Goal: Find contact information: Find contact information

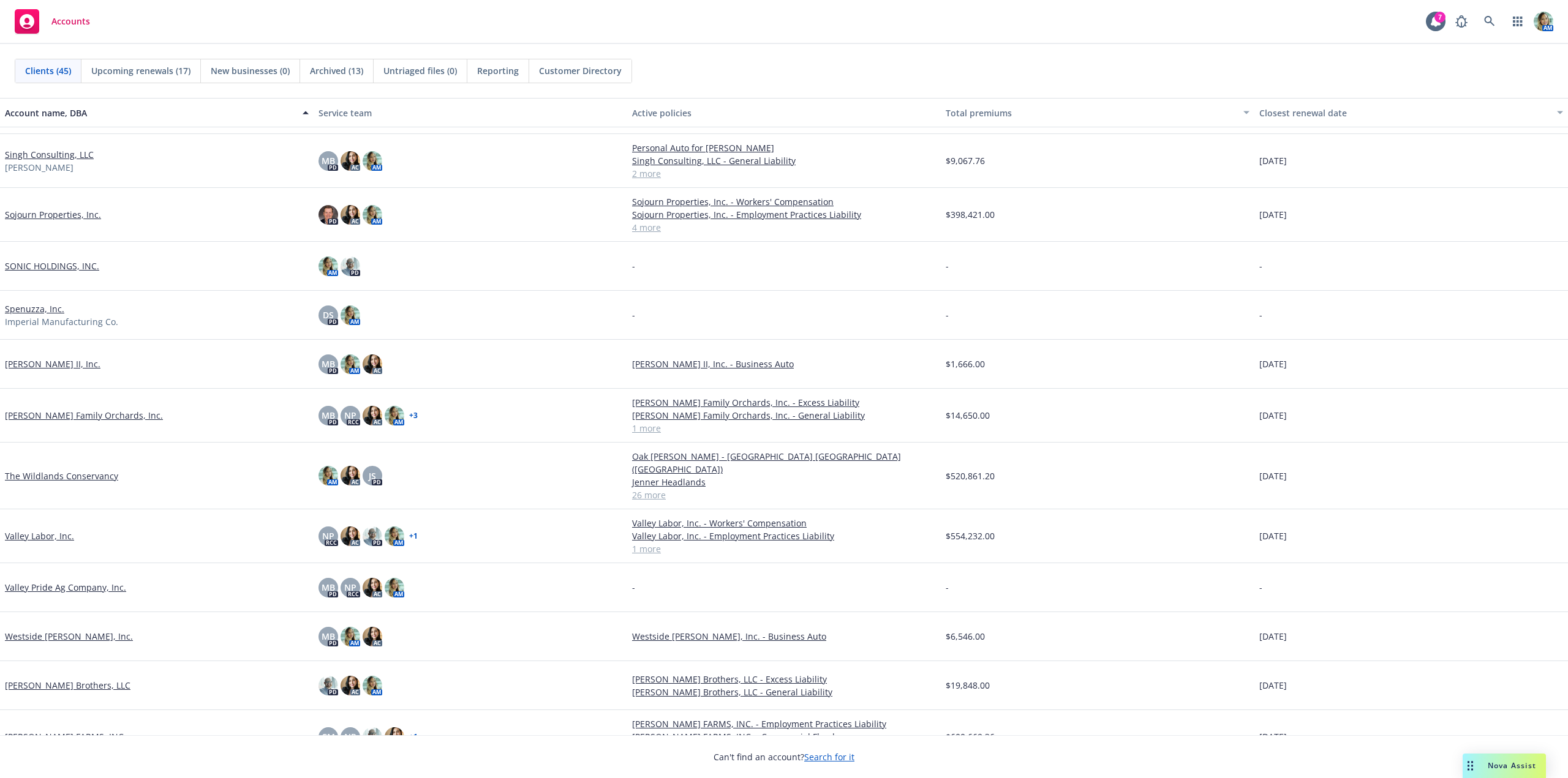
scroll to position [1631, 0]
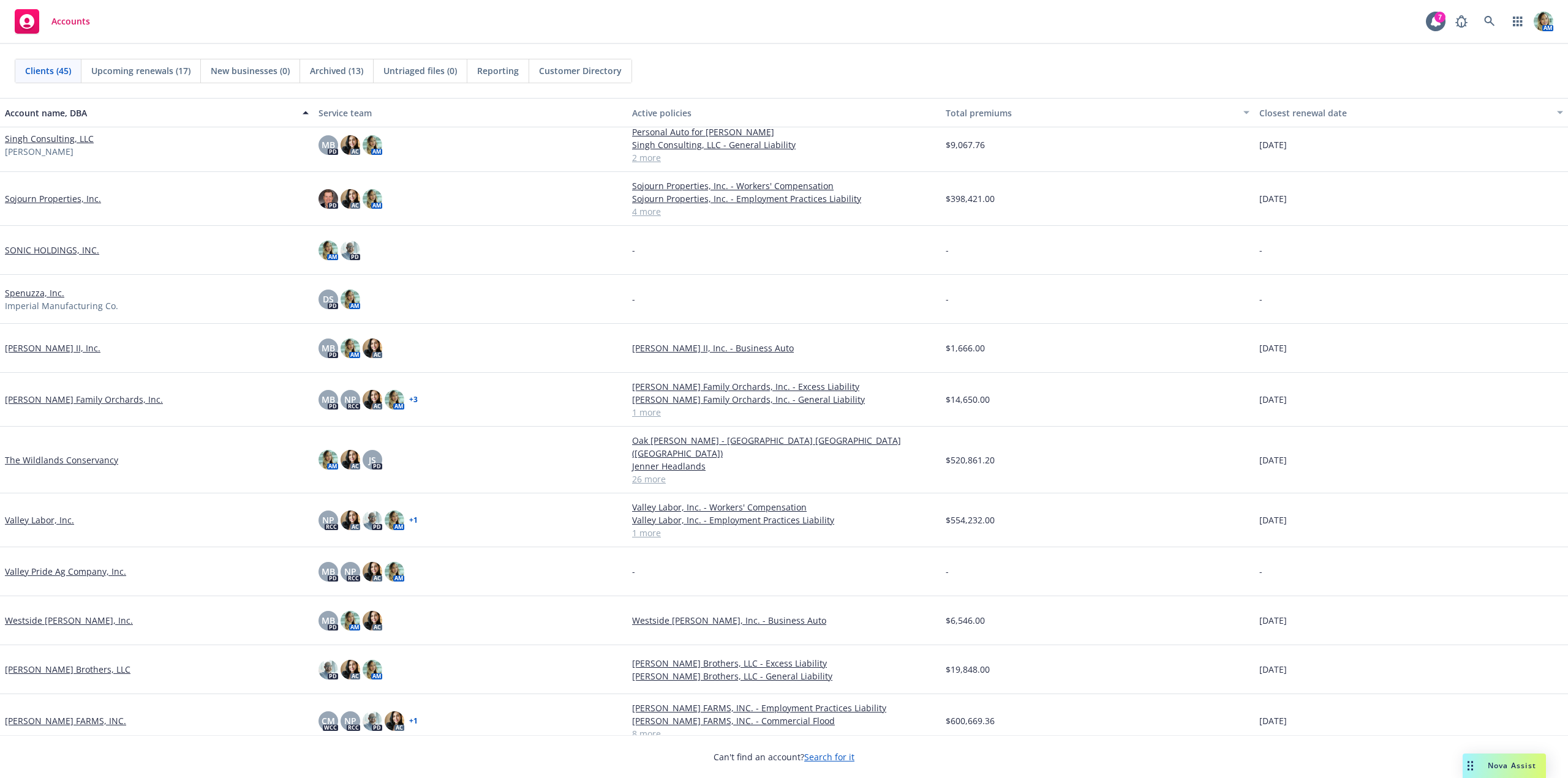
click at [88, 457] on link "The Wildlands Conservancy" at bounding box center [62, 460] width 113 height 13
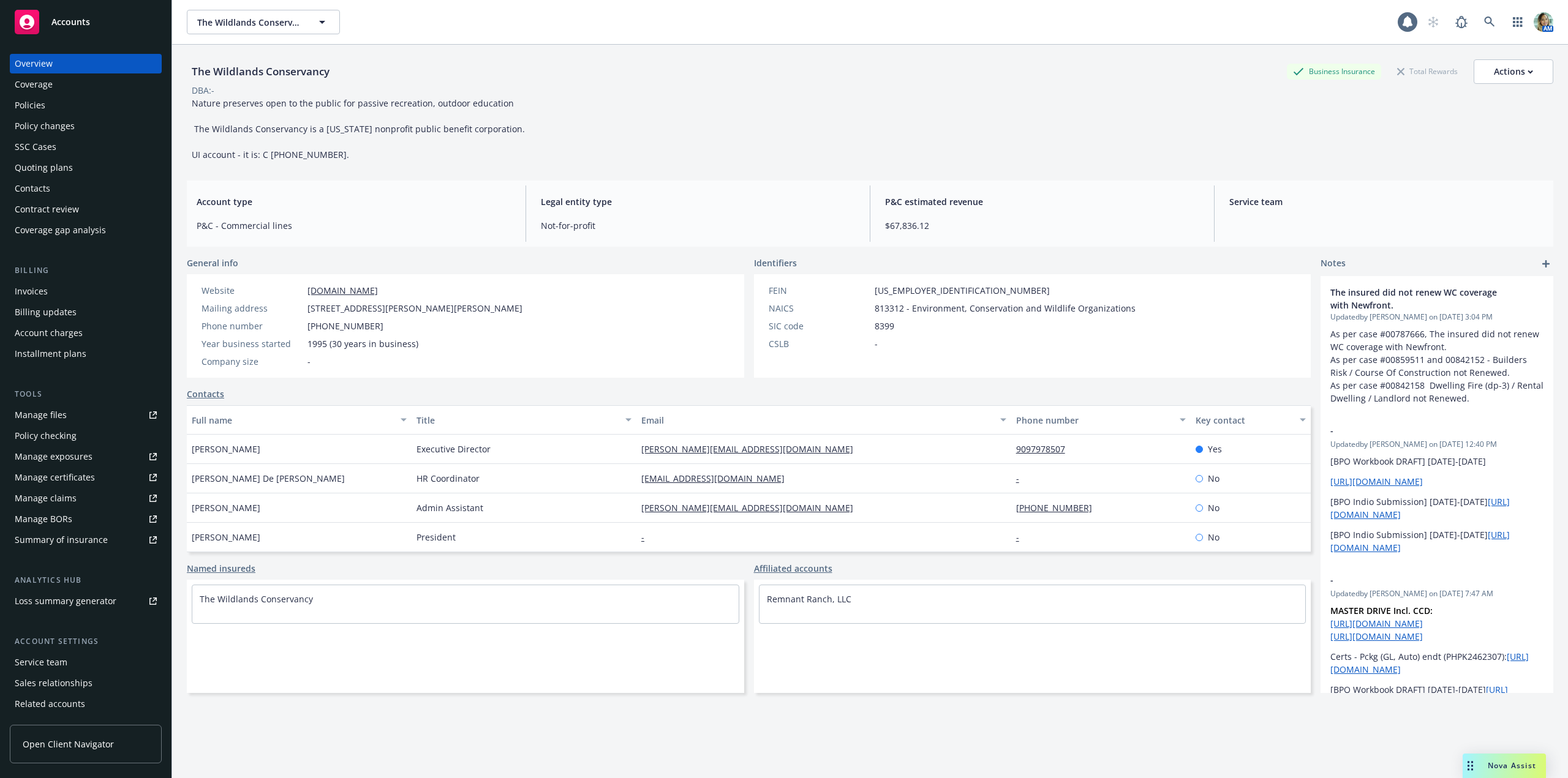
click at [34, 107] on div "Policies" at bounding box center [30, 105] width 30 height 20
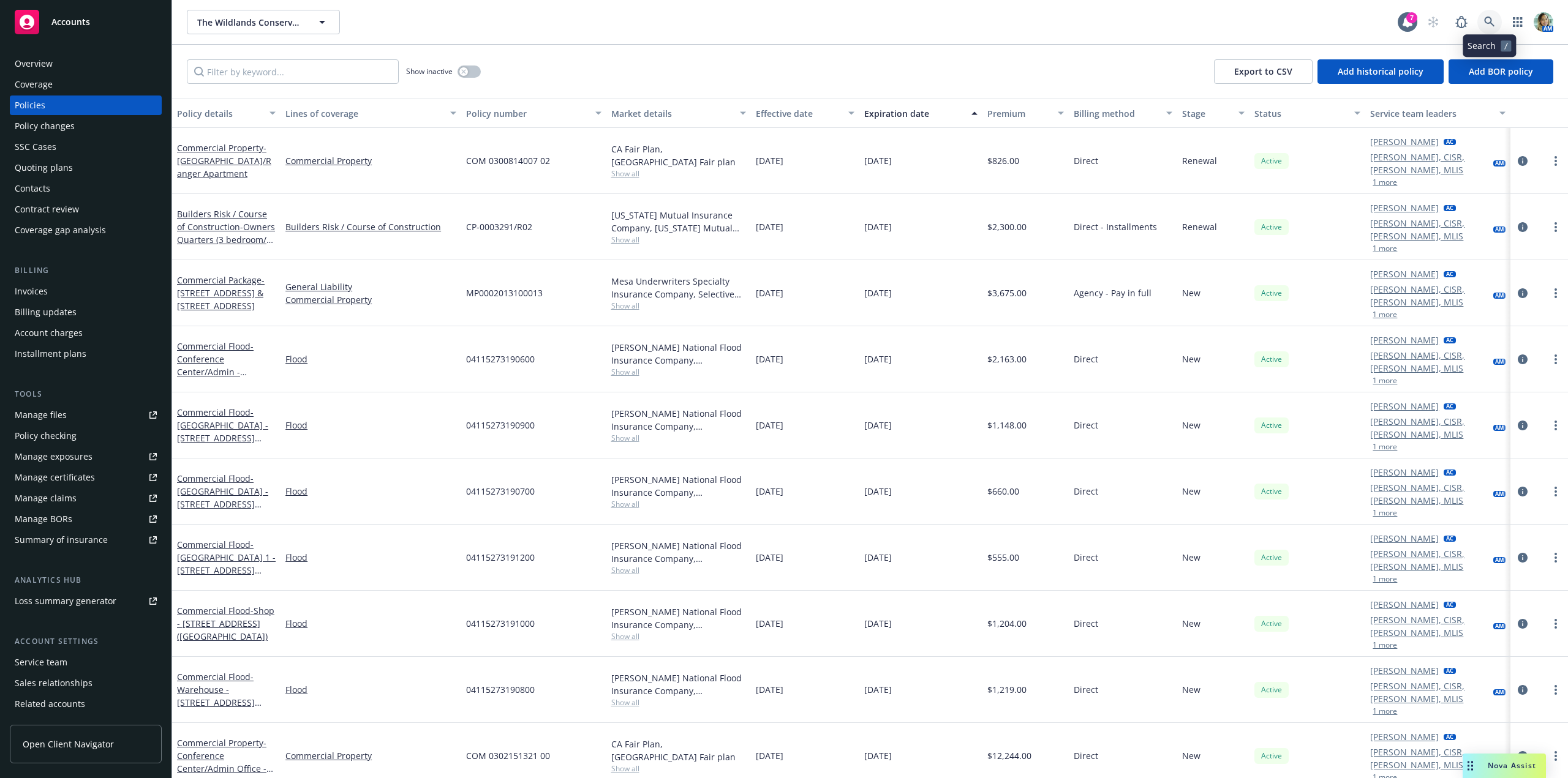
click at [1496, 25] on link at bounding box center [1490, 22] width 25 height 25
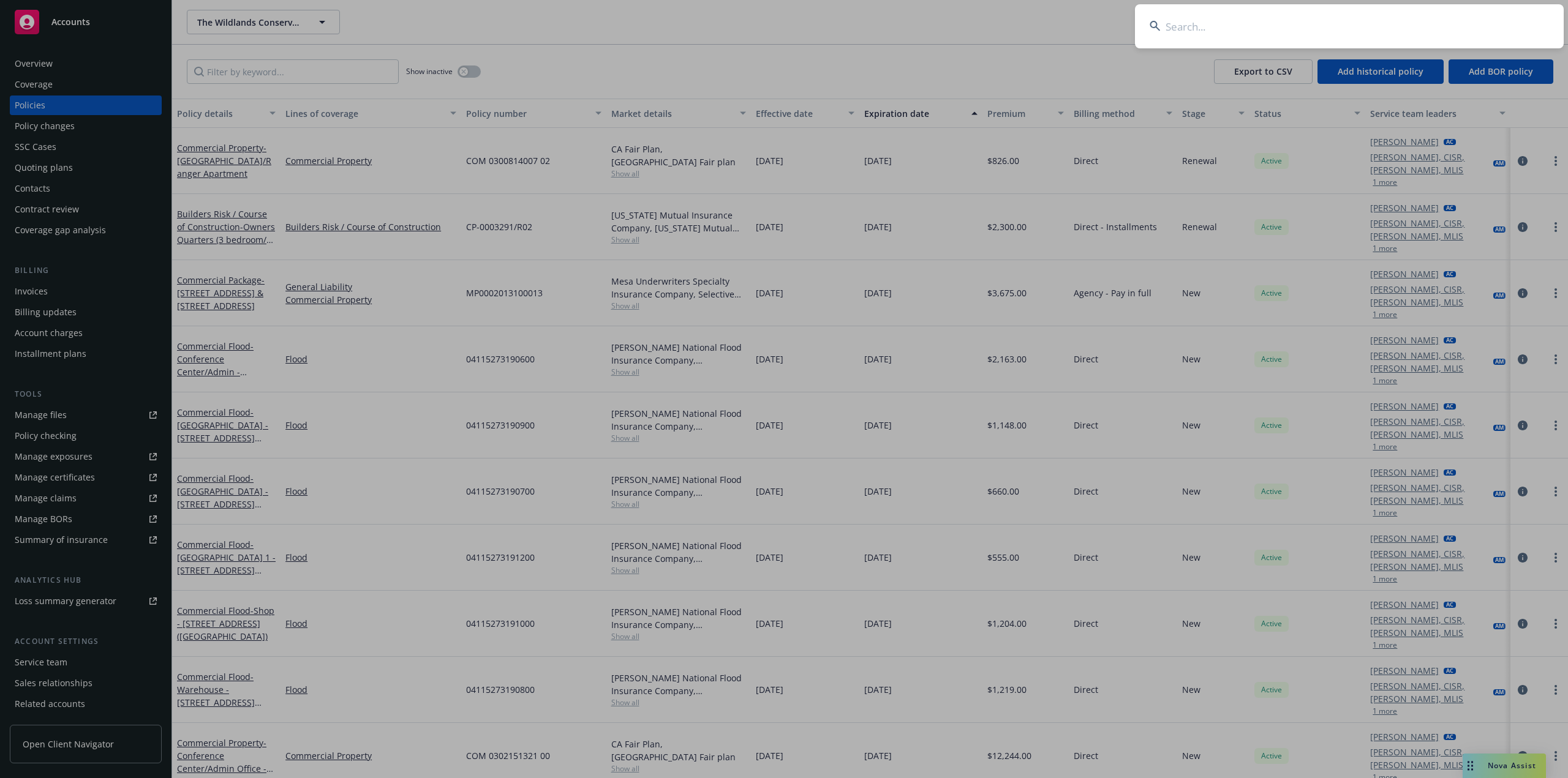
click at [1196, 29] on input at bounding box center [1349, 26] width 429 height 44
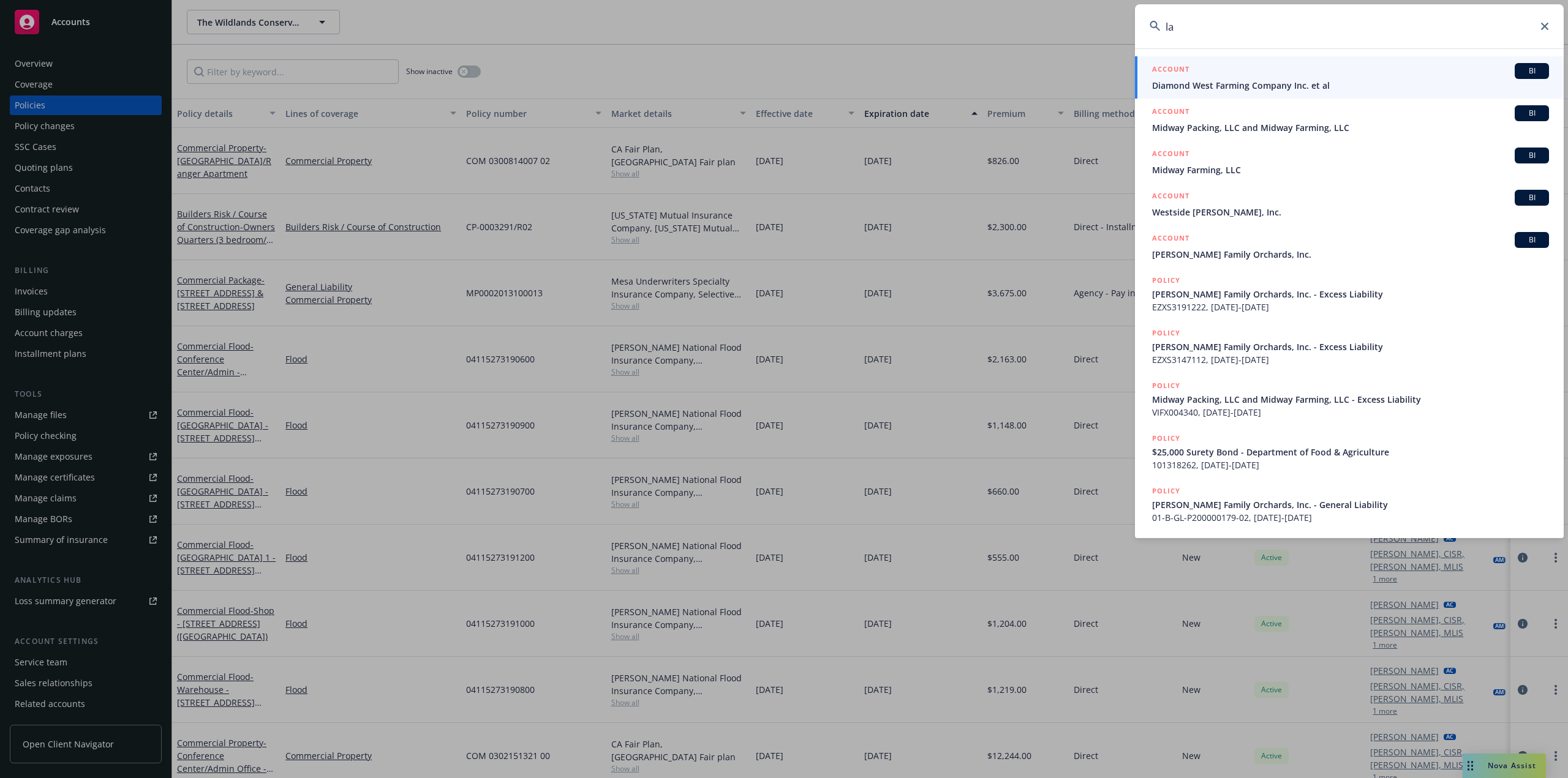
type input "l"
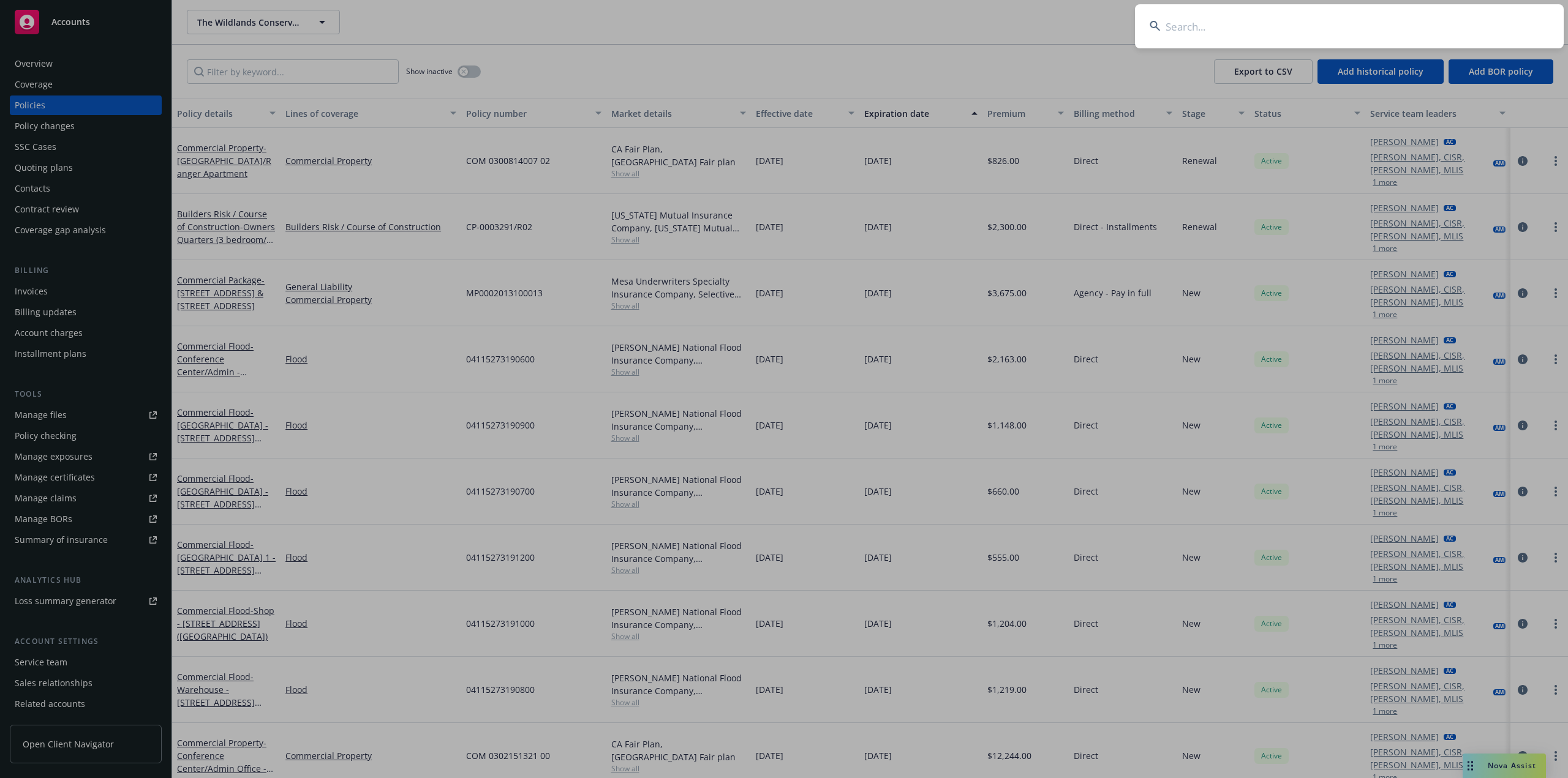
click at [1236, 35] on input at bounding box center [1349, 26] width 429 height 44
paste input "8045 N Rivers Edge Fresno Ca 93711"
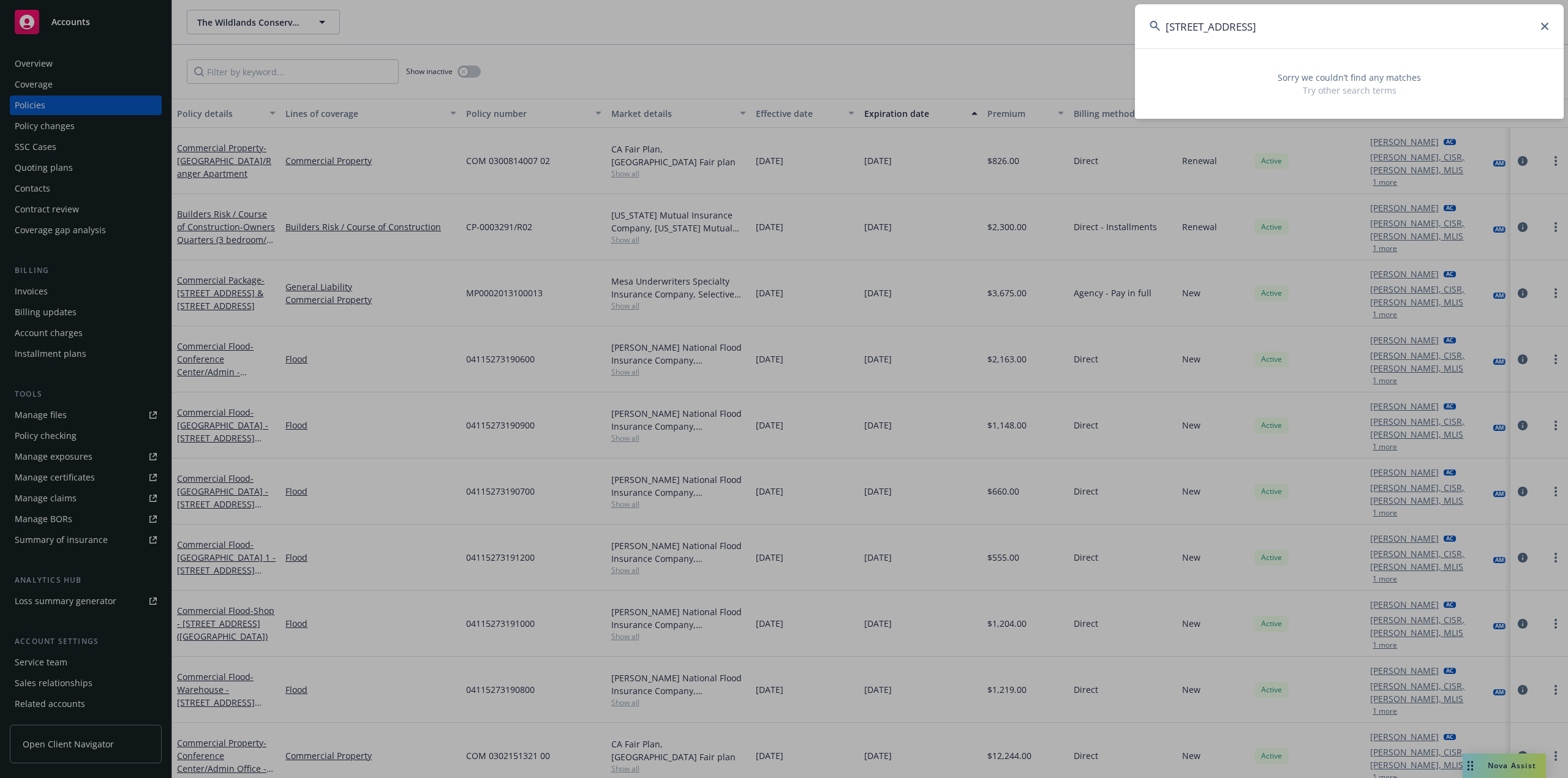
drag, startPoint x: 1298, startPoint y: 24, endPoint x: 1404, endPoint y: 29, distance: 106.1
click at [1404, 29] on input "8045 N Rivers Edge Fresno Ca 93711" at bounding box center [1349, 26] width 429 height 44
type input "8045 N Riv"
click at [1545, 30] on input "8045 N Riv" at bounding box center [1349, 26] width 429 height 44
click at [1549, 28] on input "8045 N Riv" at bounding box center [1349, 26] width 429 height 44
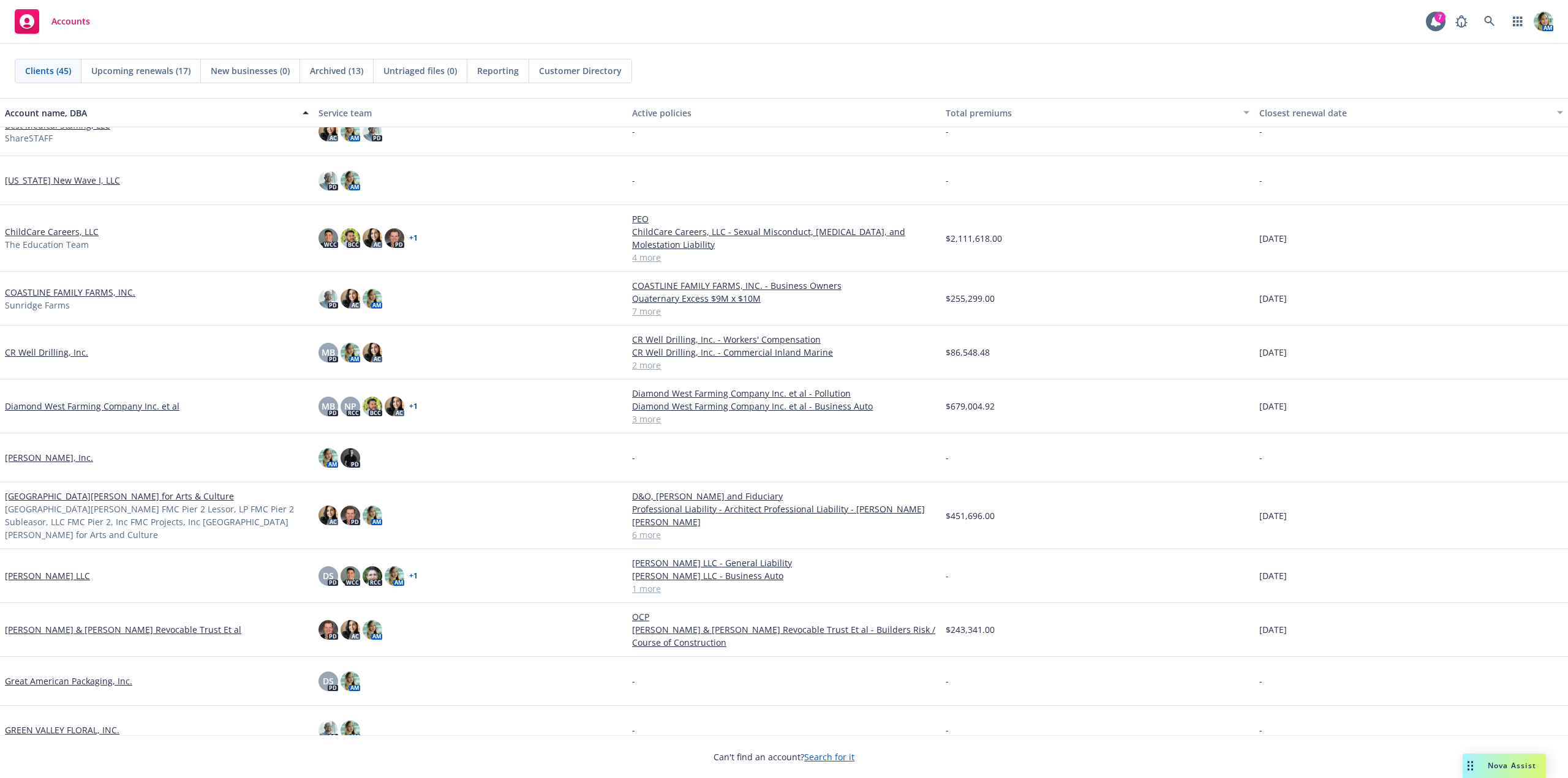
scroll to position [122, 0]
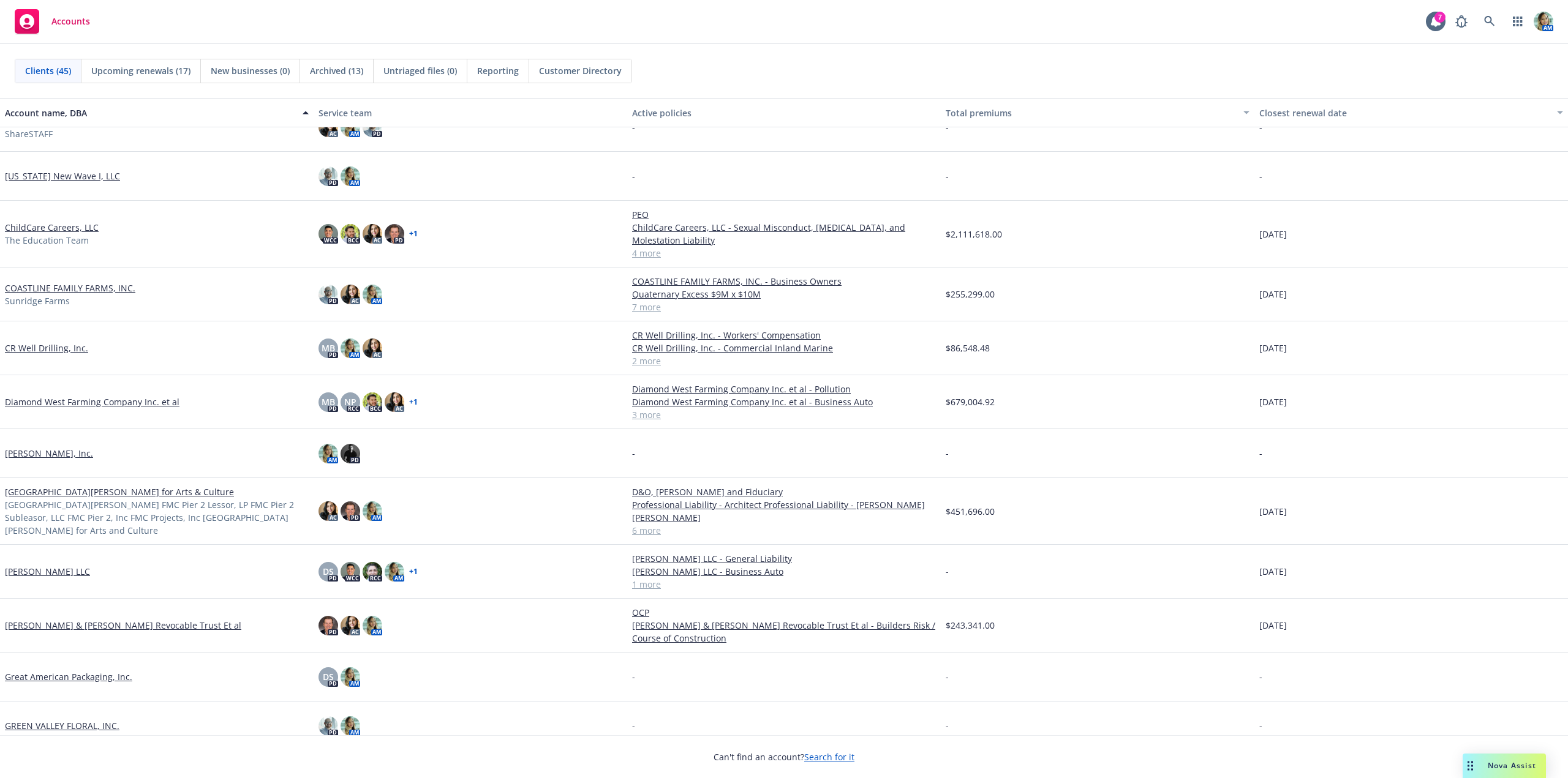
click at [145, 403] on link "Diamond West Farming Company Inc. et al" at bounding box center [92, 403] width 174 height 13
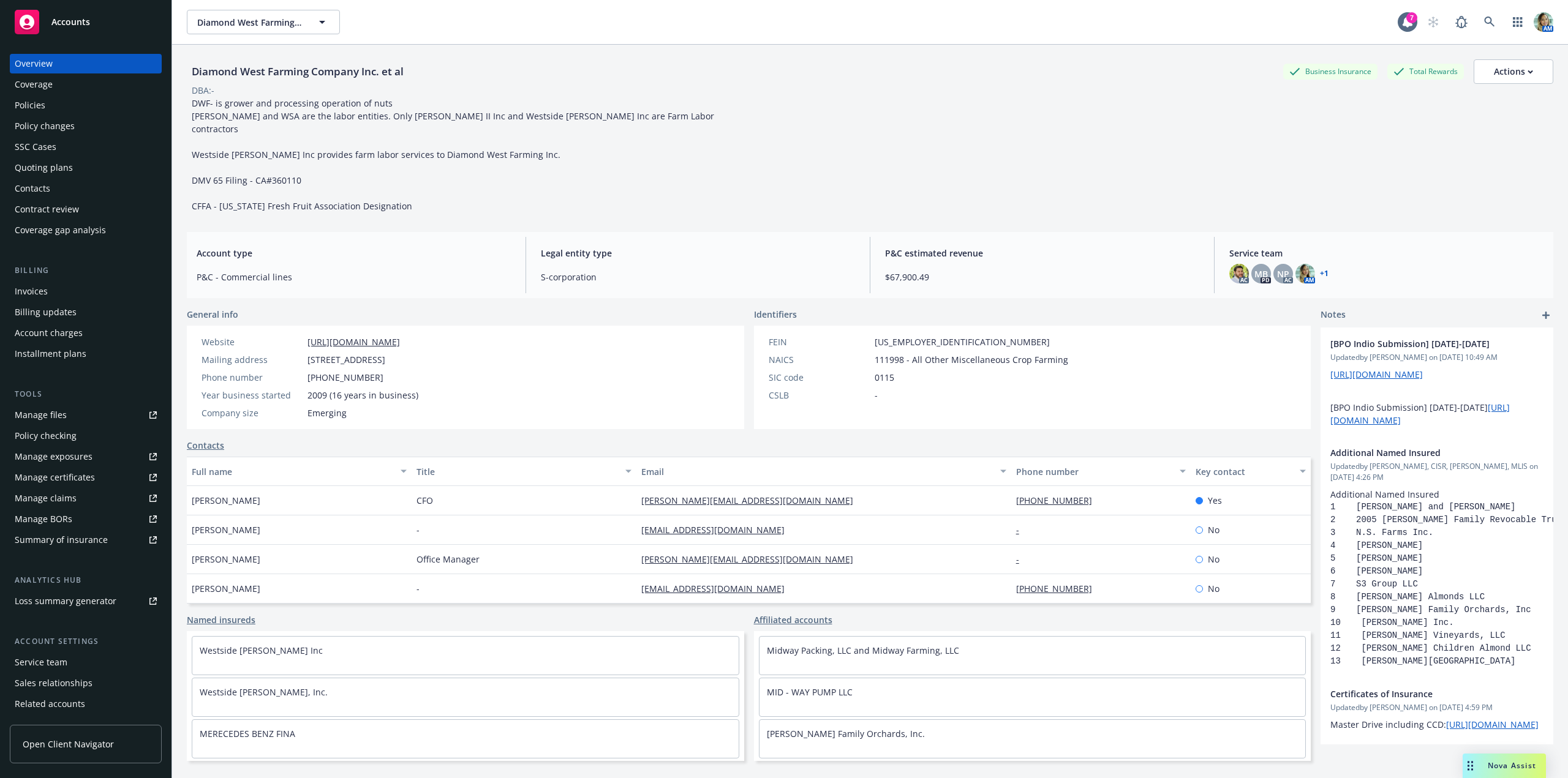
click at [31, 105] on div "Policies" at bounding box center [30, 105] width 30 height 20
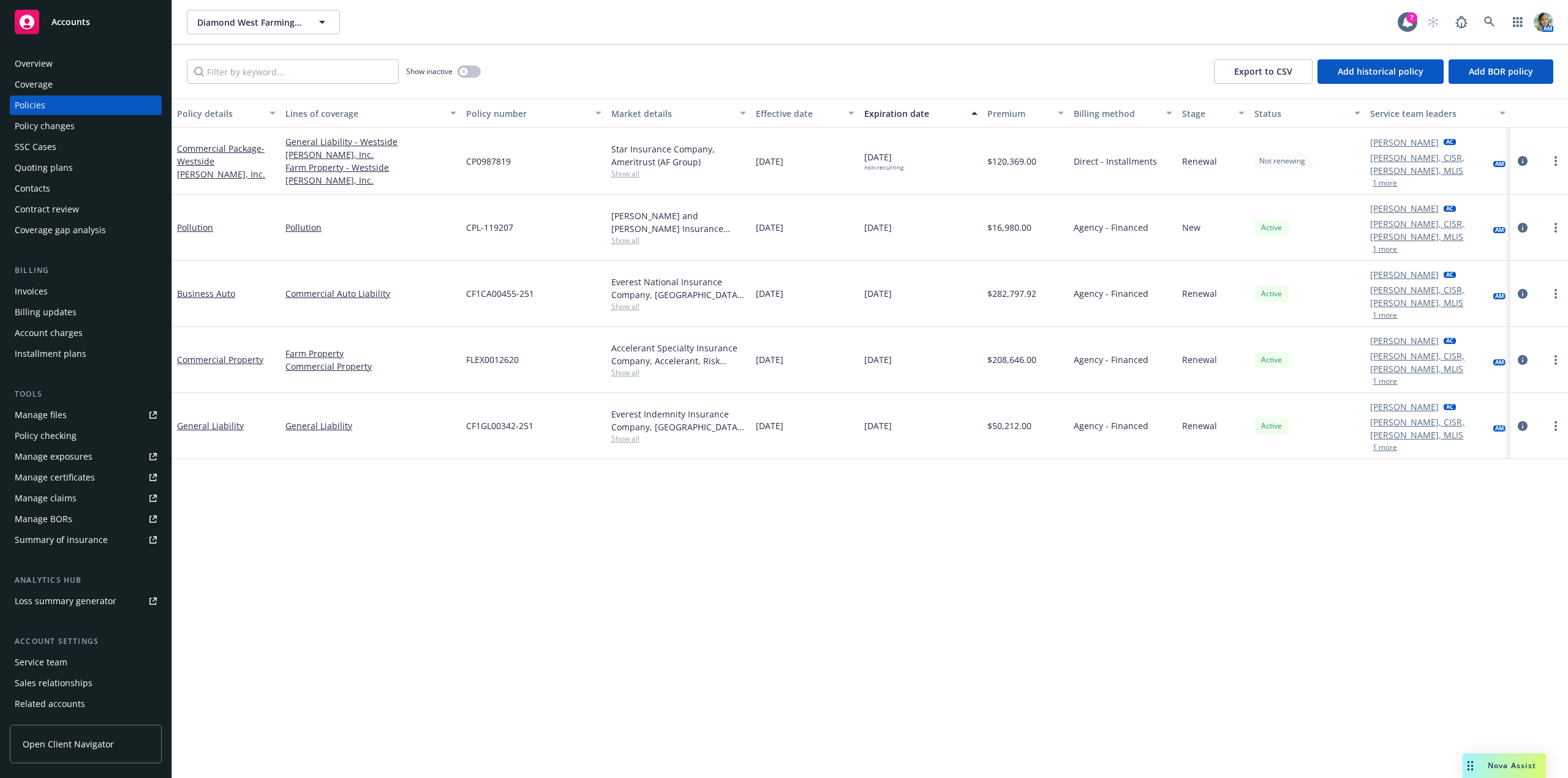
drag, startPoint x: 66, startPoint y: 191, endPoint x: 53, endPoint y: 195, distance: 13.6
click at [66, 191] on div "Contacts" at bounding box center [85, 189] width 142 height 20
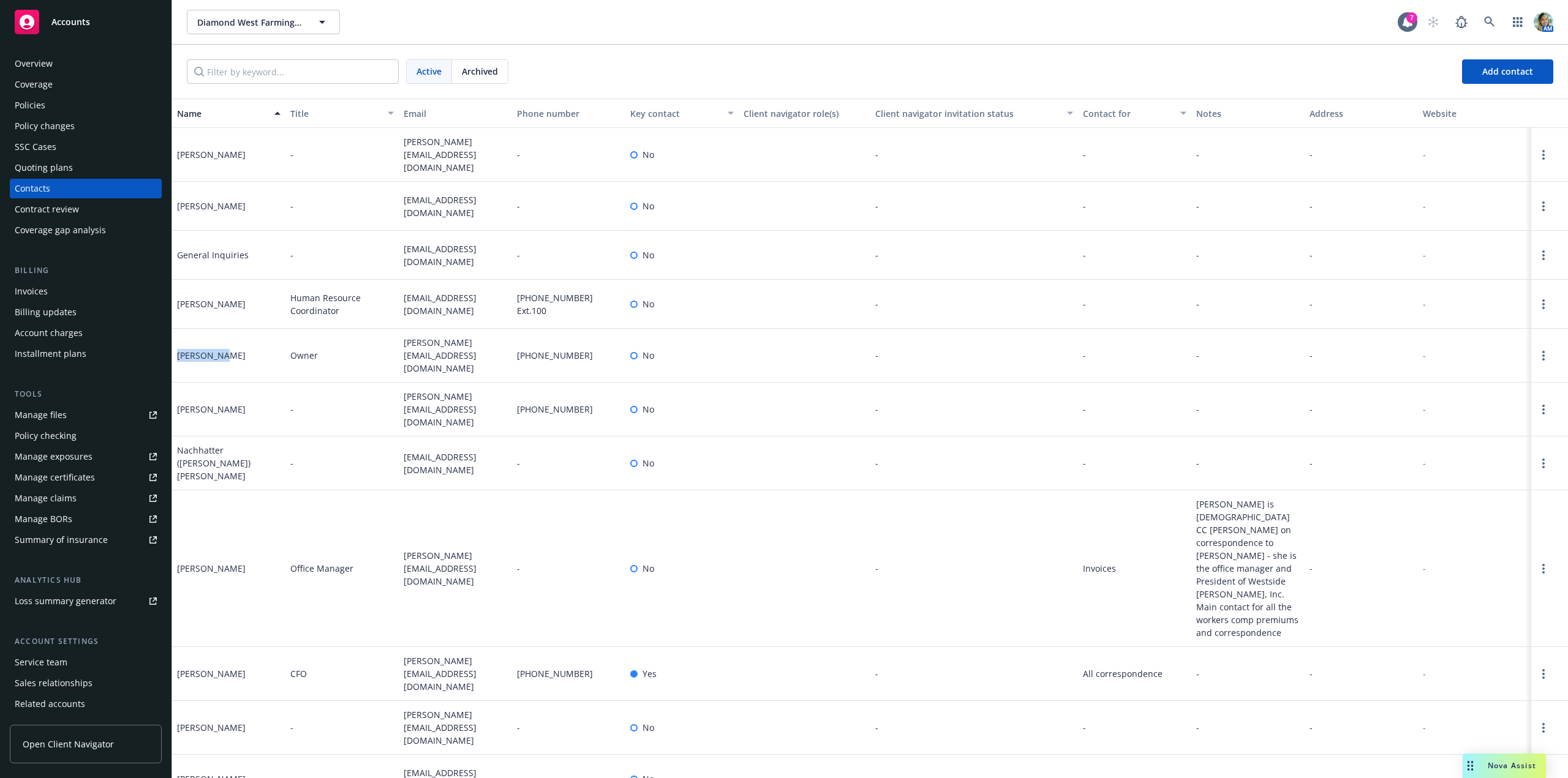
drag, startPoint x: 224, startPoint y: 348, endPoint x: 177, endPoint y: 352, distance: 47.2
click at [177, 352] on div "Lakhy Sran" at bounding box center [228, 356] width 113 height 54
copy div "Lakhy Sran"
click at [51, 68] on div "Overview" at bounding box center [34, 64] width 38 height 20
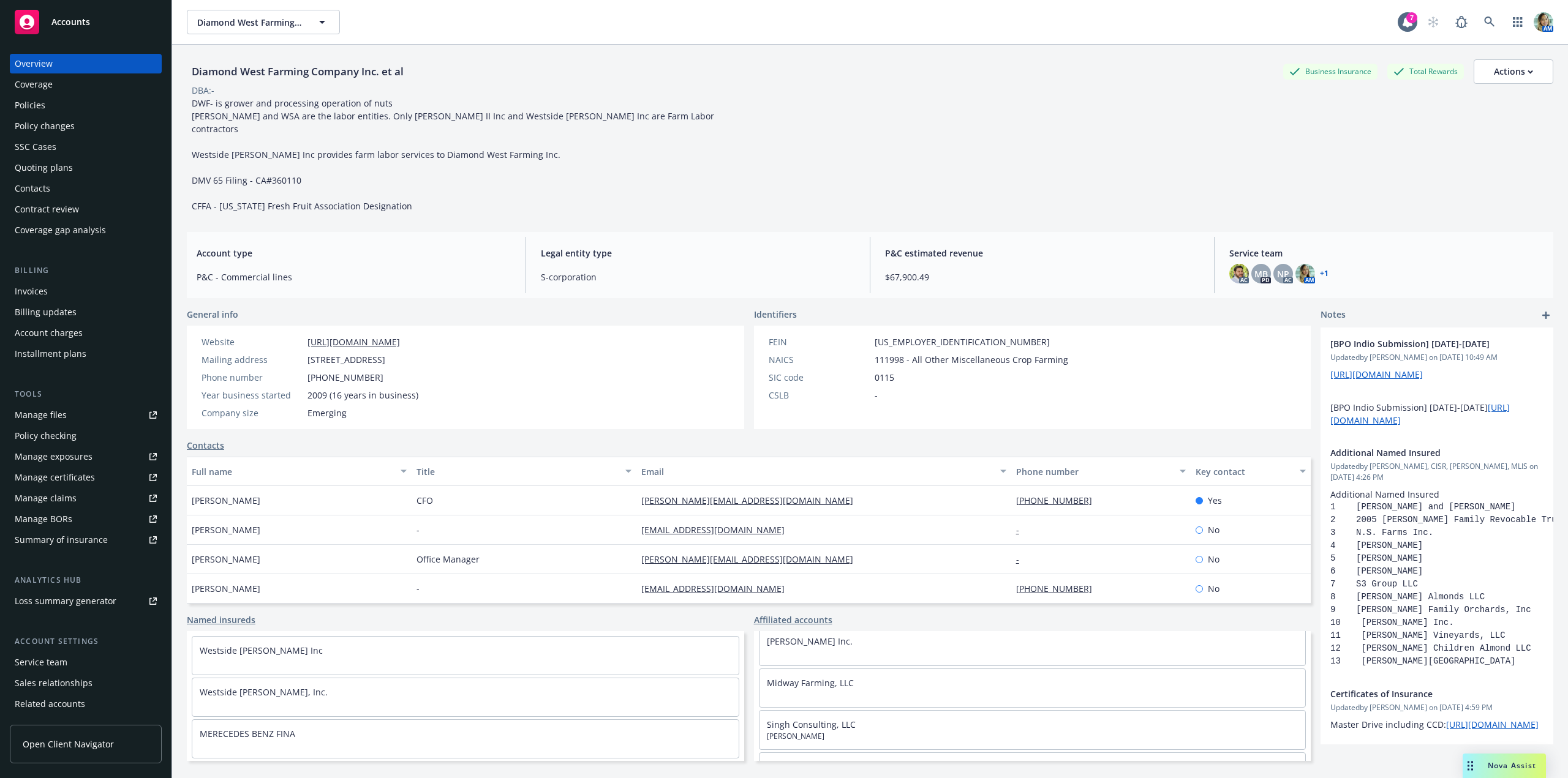
scroll to position [184, 0]
